Goal: Information Seeking & Learning: Learn about a topic

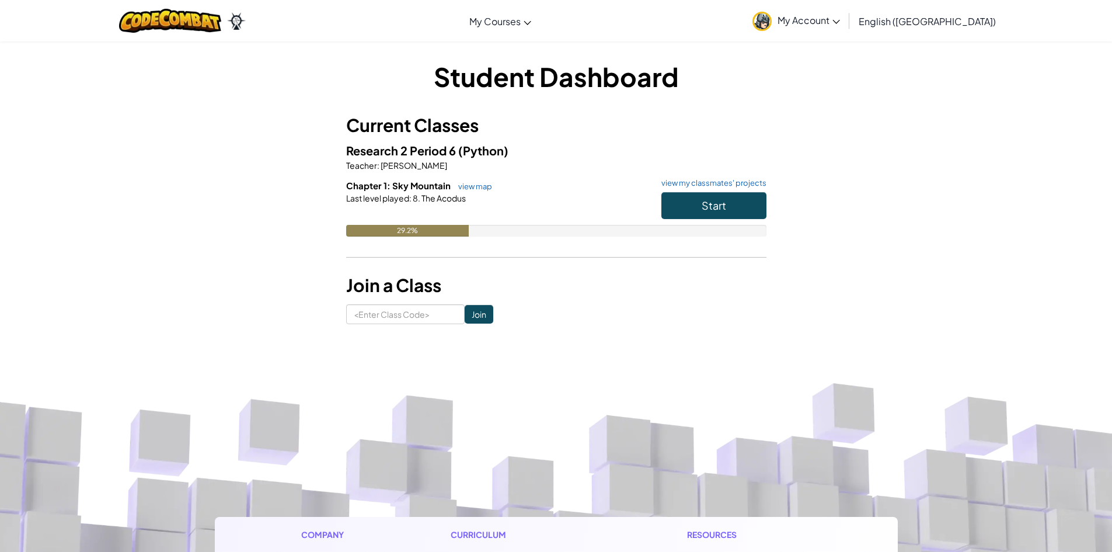
click at [736, 222] on div "Start" at bounding box center [708, 208] width 117 height 33
click at [741, 211] on button "Start" at bounding box center [713, 205] width 105 height 27
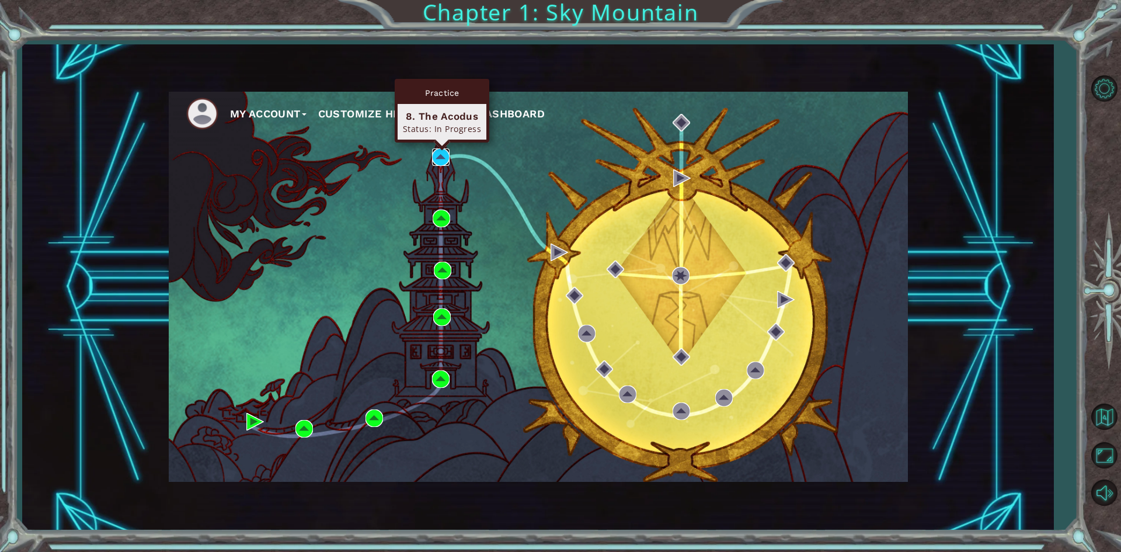
click at [437, 155] on img at bounding box center [441, 157] width 18 height 18
